Goal: Task Accomplishment & Management: Manage account settings

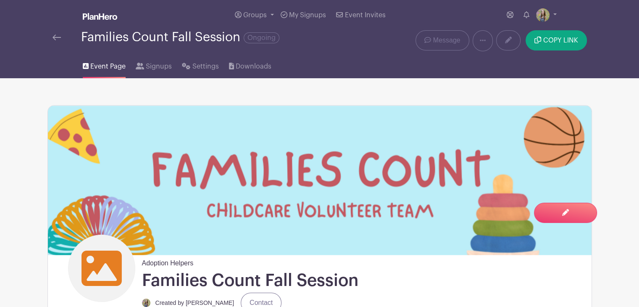
click at [57, 38] on img at bounding box center [57, 37] width 8 height 6
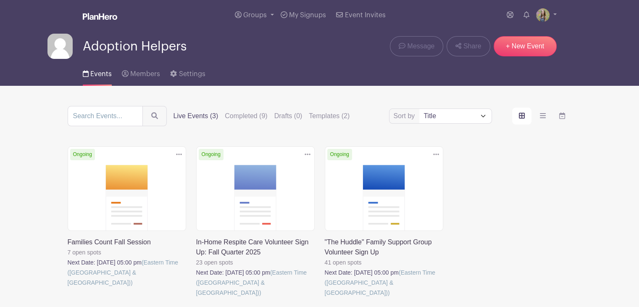
click at [195, 178] on div "Delete Event Are you sure? This event has signups associated with it. All signu…" at bounding box center [255, 231] width 129 height 171
click at [196, 298] on link at bounding box center [196, 298] width 0 height 0
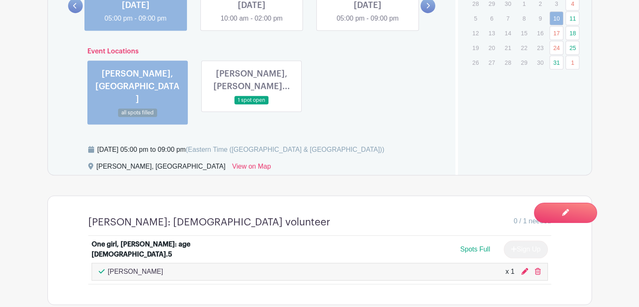
scroll to position [583, 0]
click at [368, 24] on link at bounding box center [368, 24] width 0 height 0
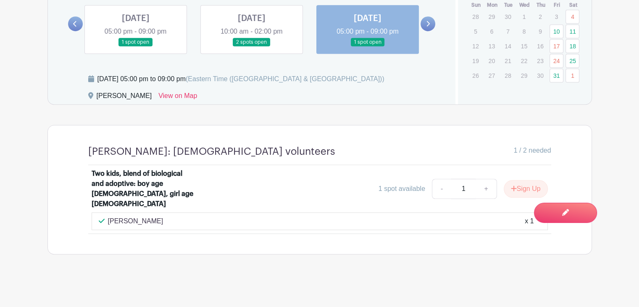
scroll to position [560, 0]
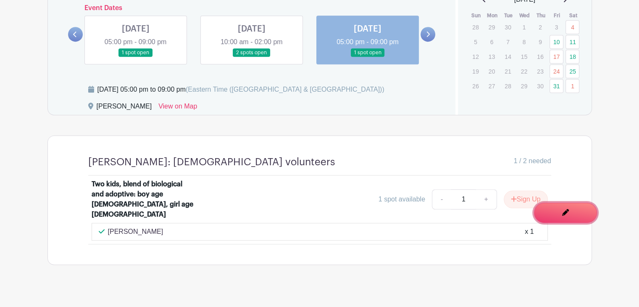
click at [553, 218] on link "Edit Event You are currently in Signup Mode Switch to Edit Mode" at bounding box center [565, 213] width 63 height 20
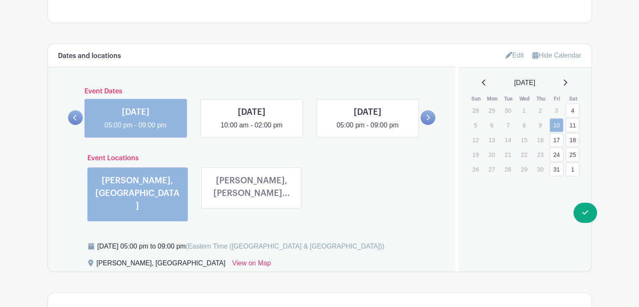
scroll to position [499, 0]
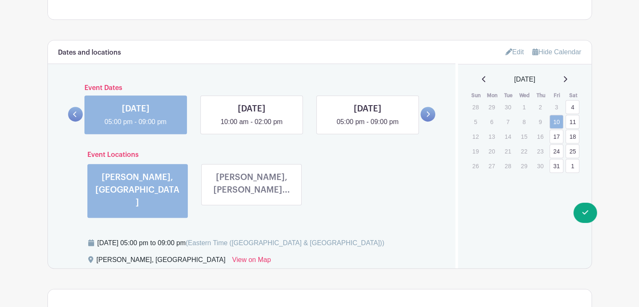
click at [368, 127] on link at bounding box center [368, 127] width 0 height 0
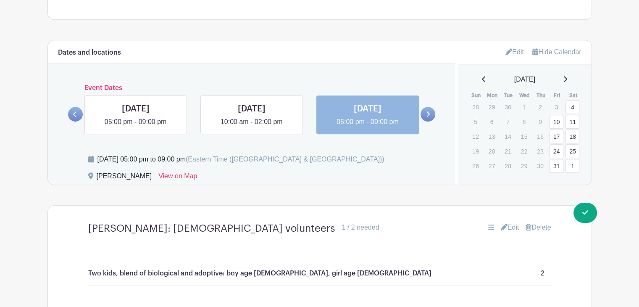
click at [506, 51] on icon at bounding box center [509, 51] width 7 height 7
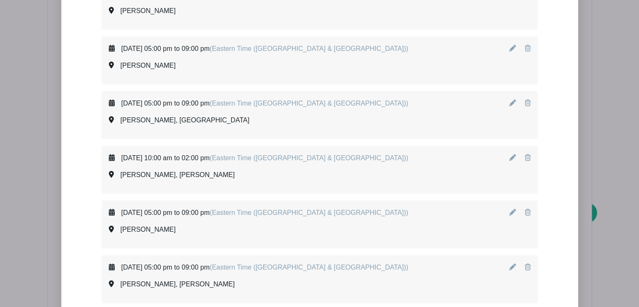
scroll to position [1778, 0]
click at [526, 99] on icon at bounding box center [528, 102] width 6 height 7
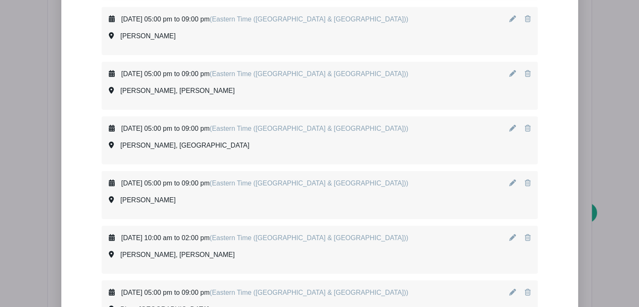
scroll to position [1972, 0]
click at [512, 180] on icon at bounding box center [512, 182] width 7 height 7
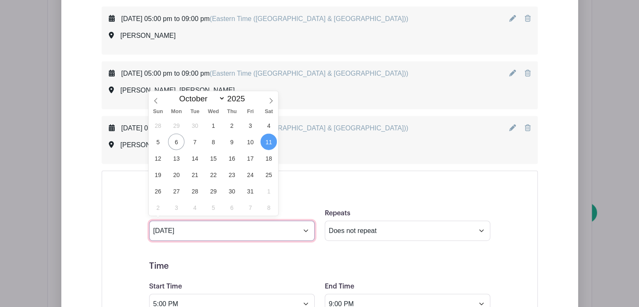
click at [294, 226] on input "[DATE]" at bounding box center [232, 231] width 166 height 20
click at [269, 102] on icon at bounding box center [271, 101] width 6 height 6
select select "10"
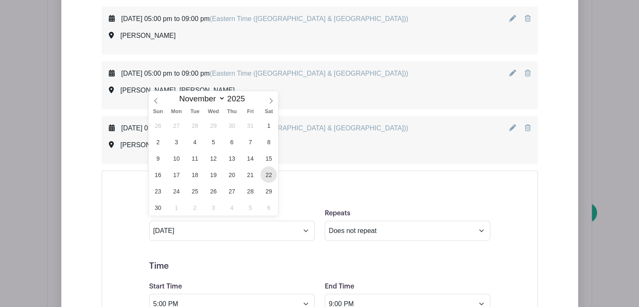
click at [266, 173] on span "22" at bounding box center [269, 174] width 16 height 16
type input "[DATE]"
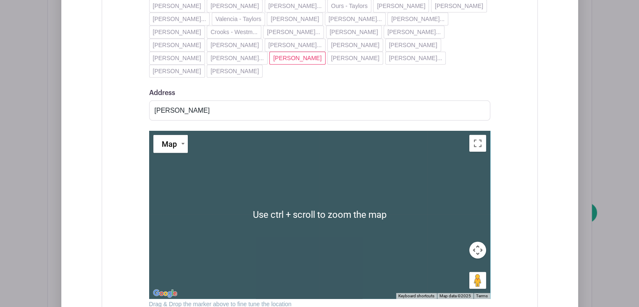
scroll to position [2573, 0]
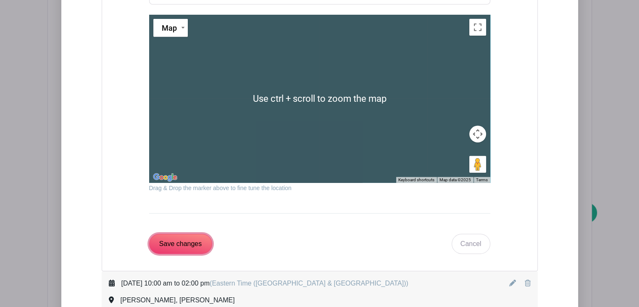
click at [190, 234] on input "Save changes" at bounding box center [180, 244] width 63 height 20
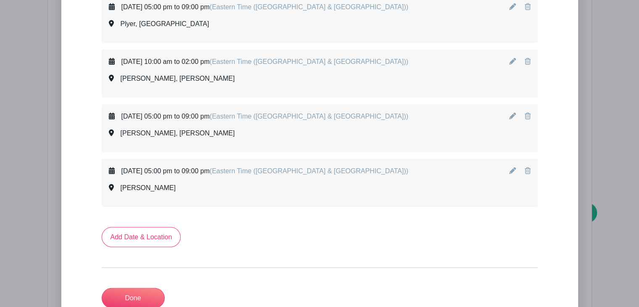
scroll to position [2205, 0]
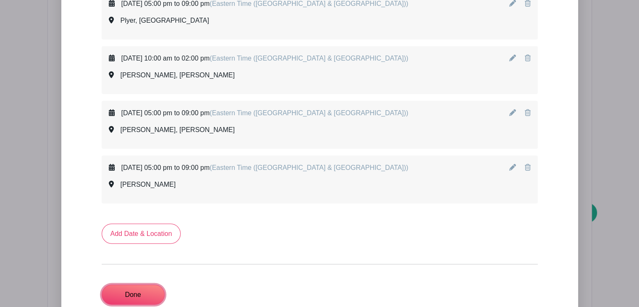
click at [132, 284] on link "Done" at bounding box center [133, 294] width 63 height 20
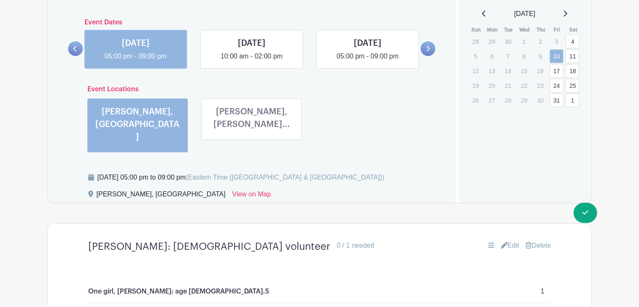
scroll to position [563, 0]
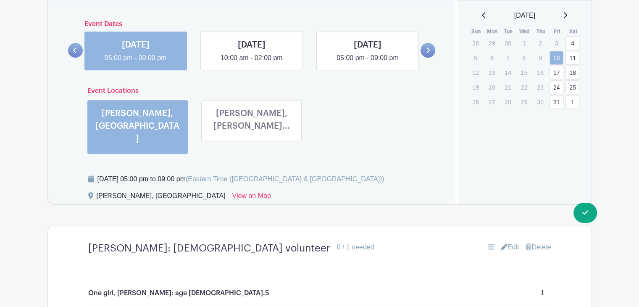
click at [252, 134] on link at bounding box center [252, 134] width 0 height 0
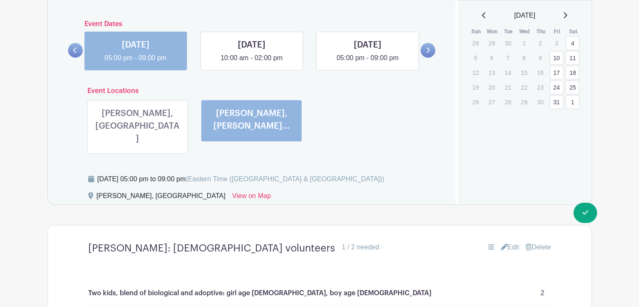
click at [137, 147] on link at bounding box center [137, 147] width 0 height 0
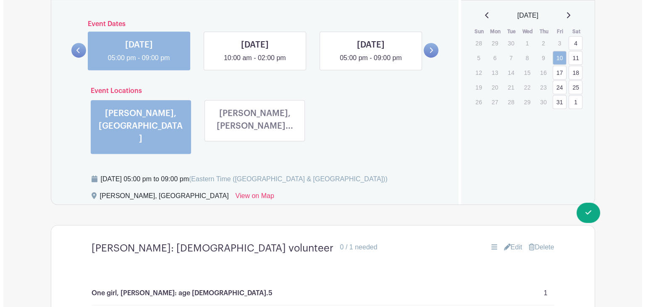
scroll to position [639, 0]
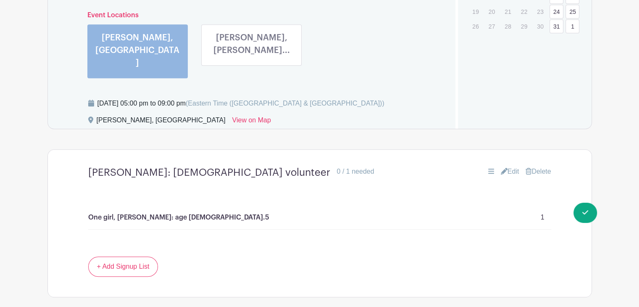
click at [528, 168] on icon at bounding box center [529, 171] width 6 height 7
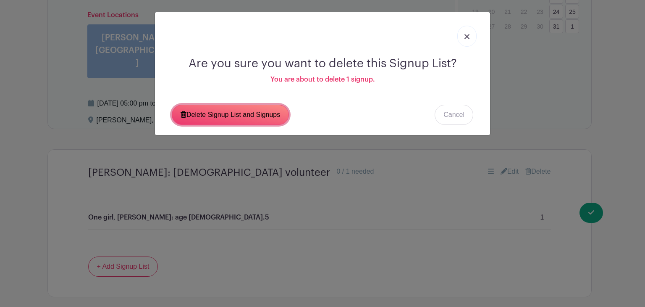
click at [253, 115] on link "Delete Signup List and Signups" at bounding box center [230, 115] width 117 height 20
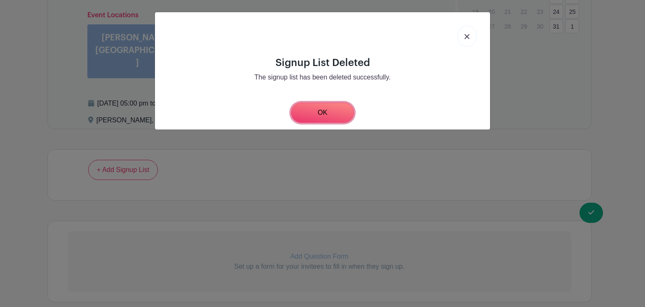
click at [329, 113] on link "OK" at bounding box center [322, 113] width 63 height 20
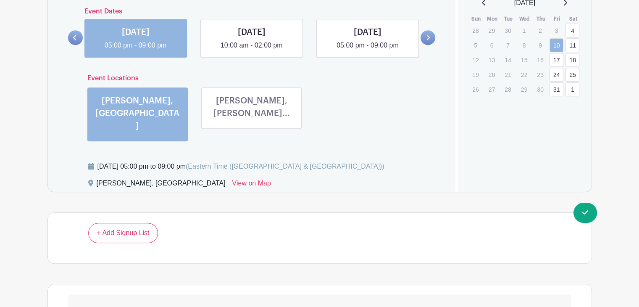
scroll to position [575, 0]
click at [252, 122] on link at bounding box center [252, 122] width 0 height 0
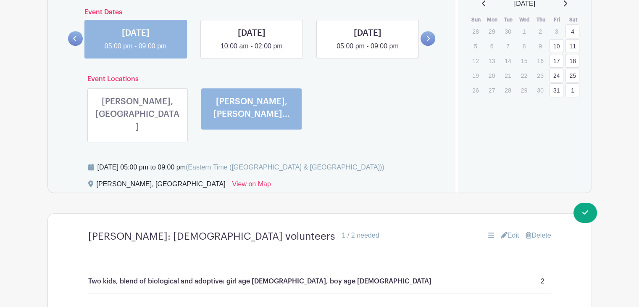
click at [137, 135] on link at bounding box center [137, 135] width 0 height 0
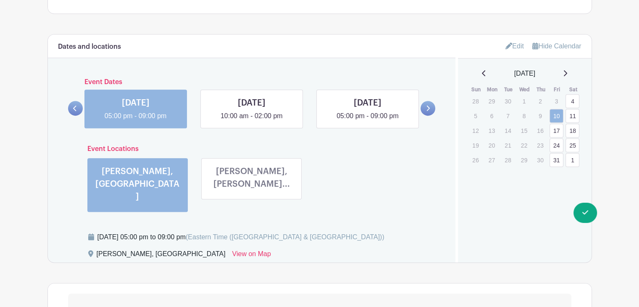
scroll to position [505, 0]
click at [509, 48] on link "Edit" at bounding box center [515, 47] width 18 height 14
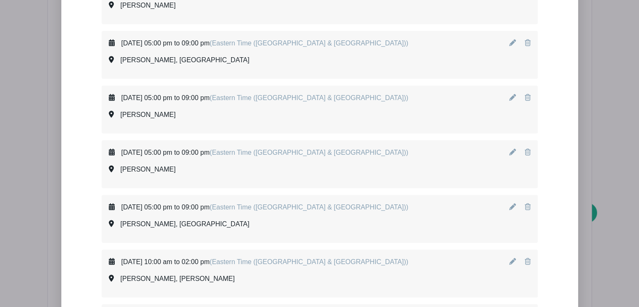
scroll to position [1678, 0]
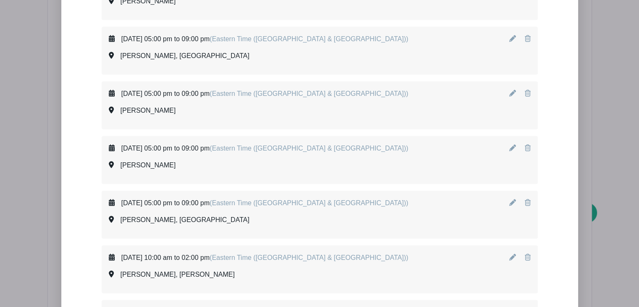
click at [527, 199] on icon at bounding box center [528, 202] width 6 height 7
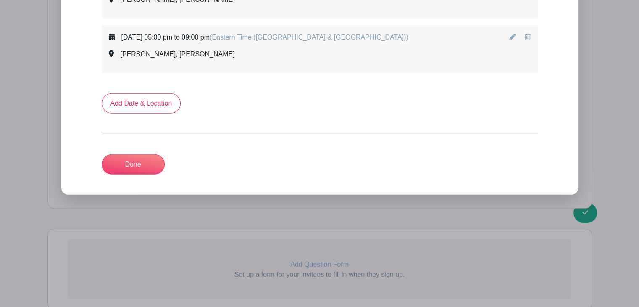
scroll to position [2280, 0]
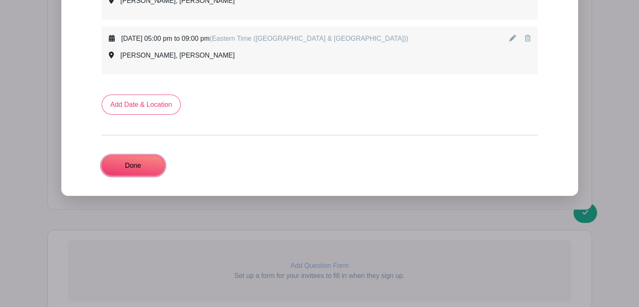
click at [135, 158] on link "Done" at bounding box center [133, 165] width 63 height 20
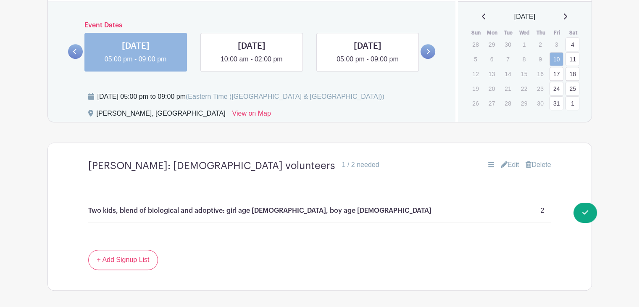
scroll to position [539, 0]
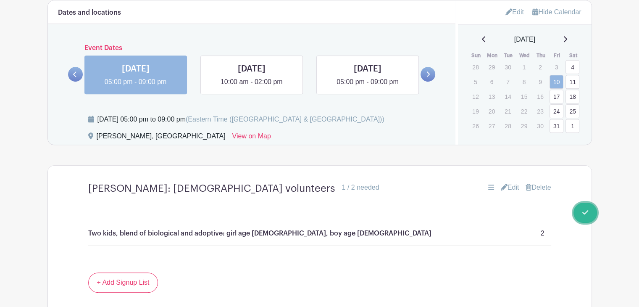
click at [590, 211] on link "Done Editing You are currently in Edit Mode Switch to Signup Mode" at bounding box center [586, 213] width 24 height 20
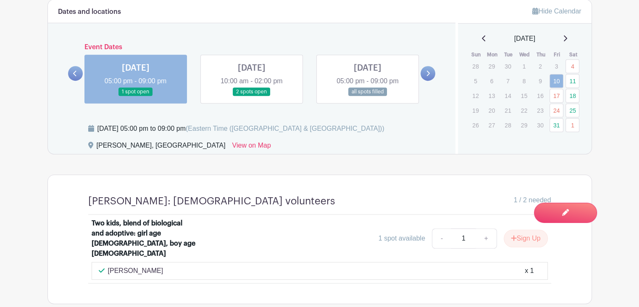
scroll to position [507, 0]
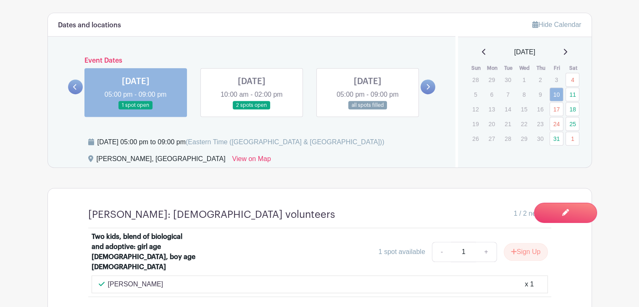
click at [252, 110] on link at bounding box center [252, 110] width 0 height 0
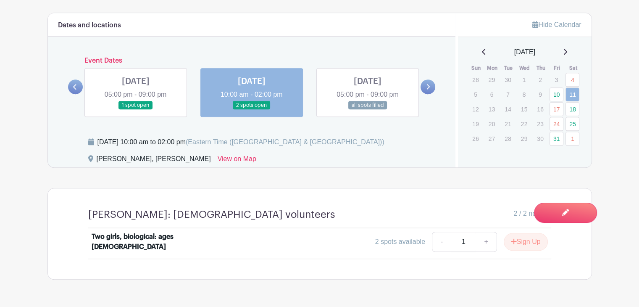
click at [368, 110] on link at bounding box center [368, 110] width 0 height 0
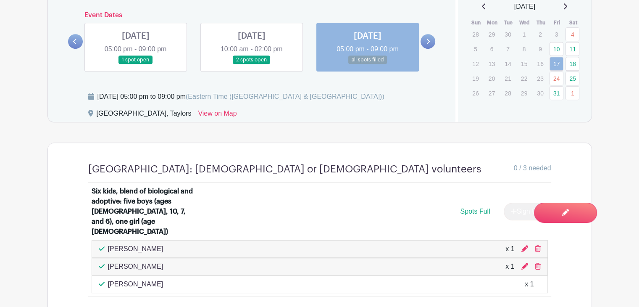
scroll to position [553, 0]
click at [574, 61] on link "18" at bounding box center [573, 63] width 14 height 14
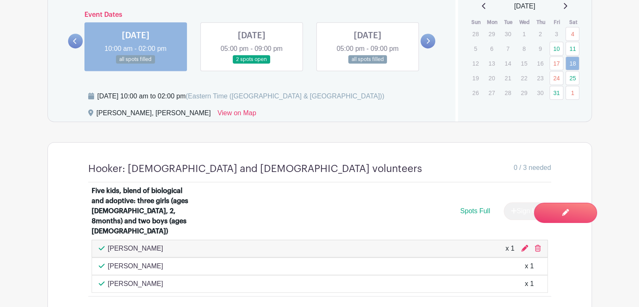
click at [252, 64] on link at bounding box center [252, 64] width 0 height 0
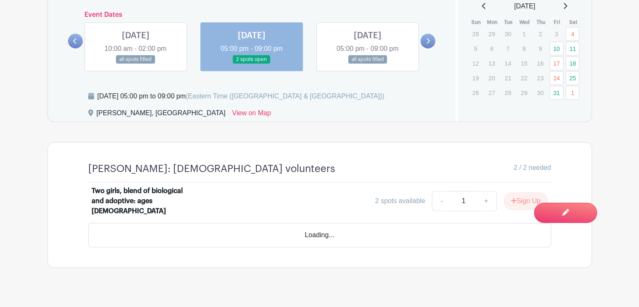
scroll to position [532, 0]
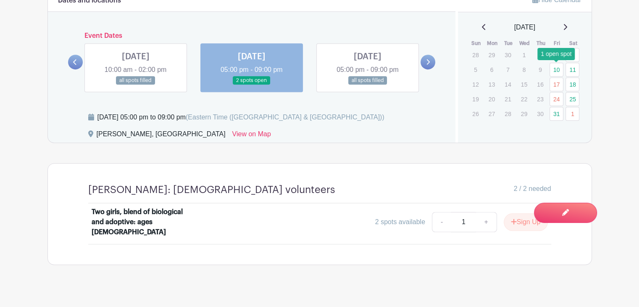
click at [561, 71] on link "10" at bounding box center [557, 70] width 14 height 14
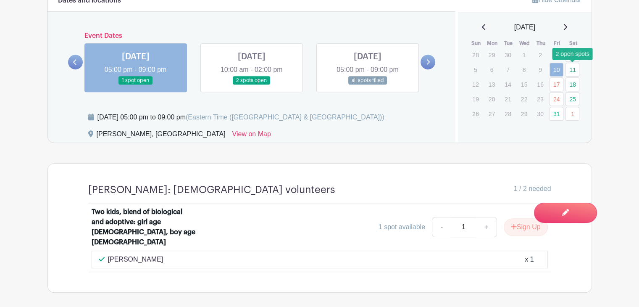
click at [572, 72] on link "11" at bounding box center [573, 70] width 14 height 14
